Goal: Task Accomplishment & Management: Check status

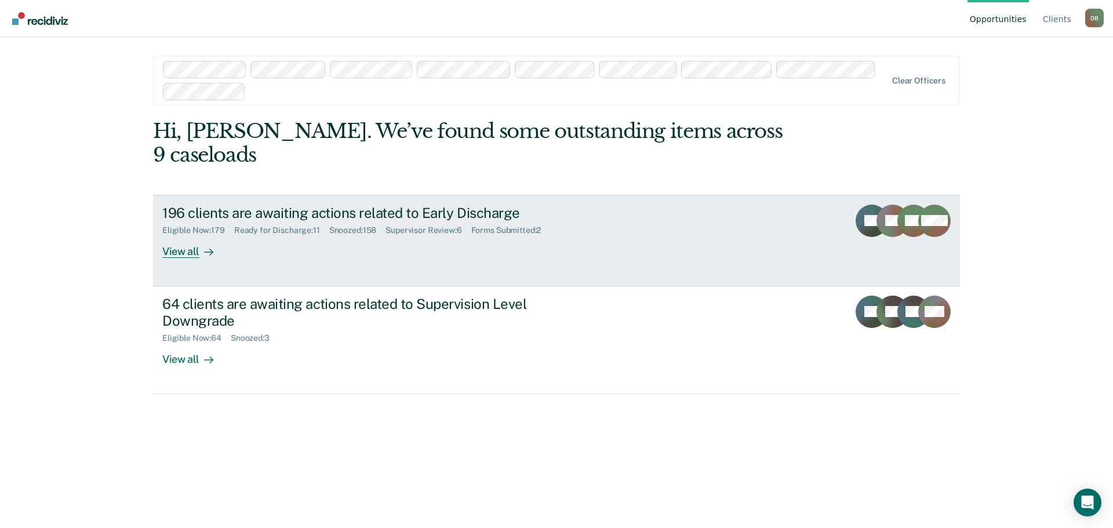
click at [322, 205] on div "196 clients are awaiting actions related to Early Discharge" at bounding box center [365, 213] width 407 height 17
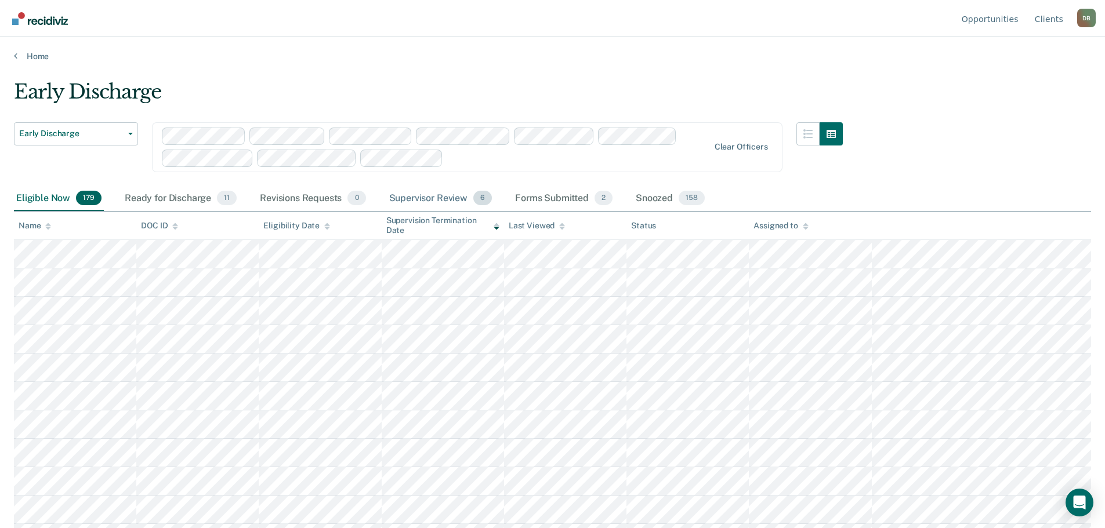
click at [440, 197] on div "Supervisor Review 6" at bounding box center [441, 199] width 108 height 26
